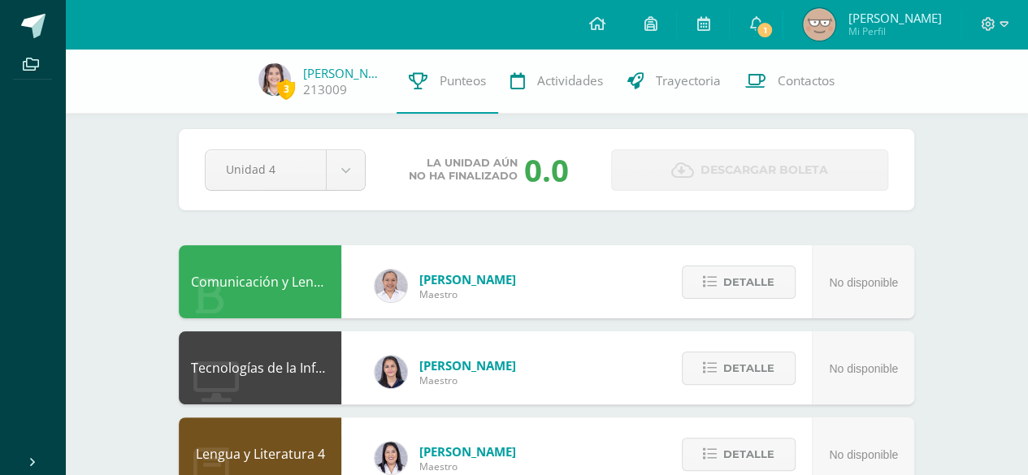
scroll to position [11, 0]
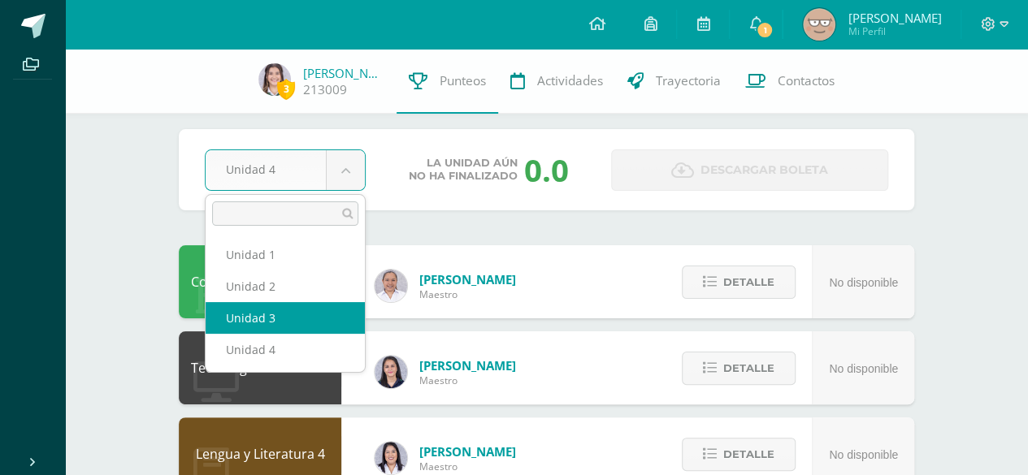
select select "Unidad 3"
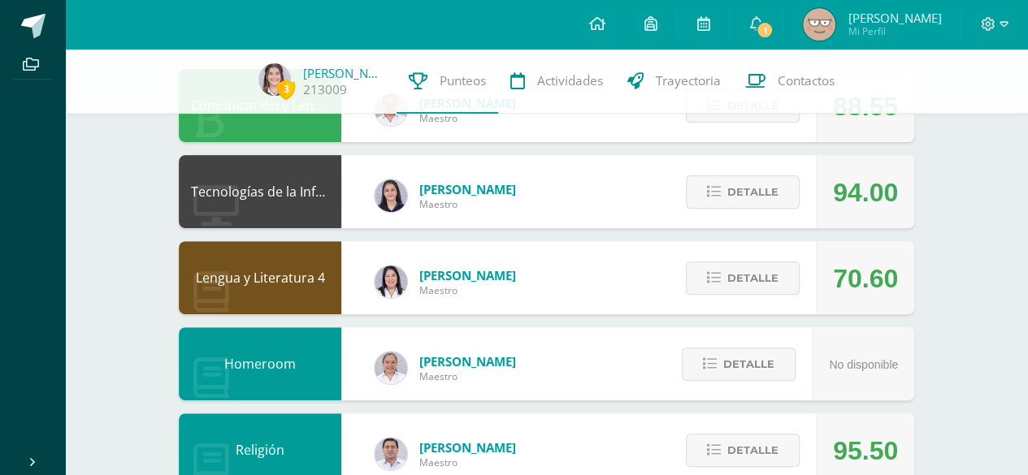
scroll to position [185, 0]
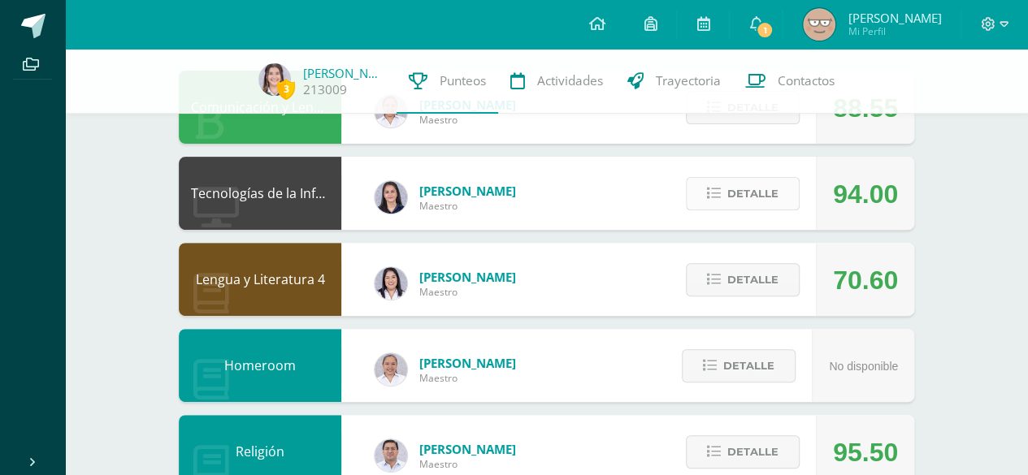
click at [746, 180] on span "Detalle" at bounding box center [752, 194] width 51 height 30
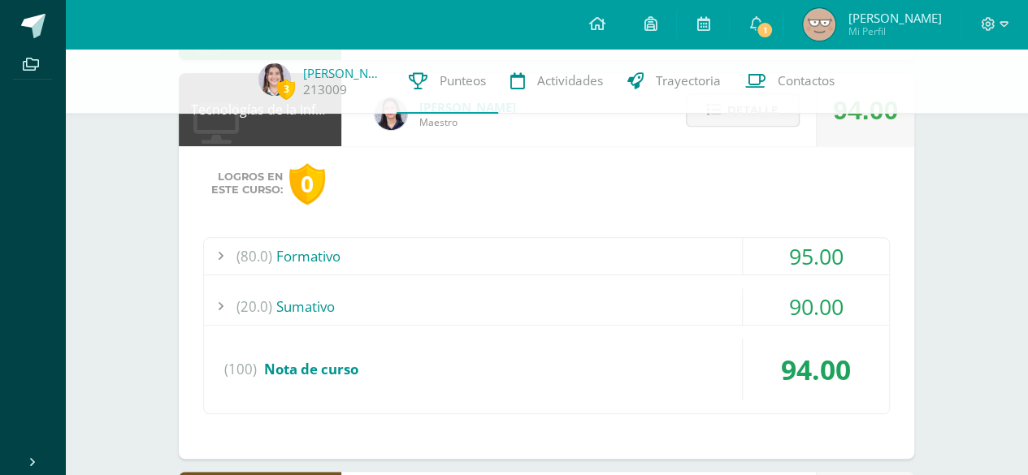
scroll to position [259, 0]
